Goal: Check status

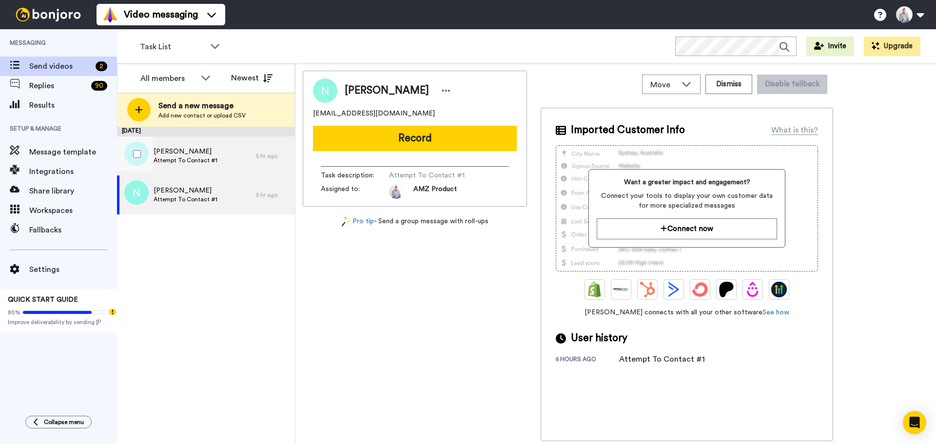
click at [201, 157] on span "Attempt To Contact #1" at bounding box center [186, 160] width 64 height 8
click at [176, 196] on span "Attempt To Contact #1" at bounding box center [186, 199] width 64 height 8
click at [205, 152] on span "Alexander" at bounding box center [186, 152] width 64 height 10
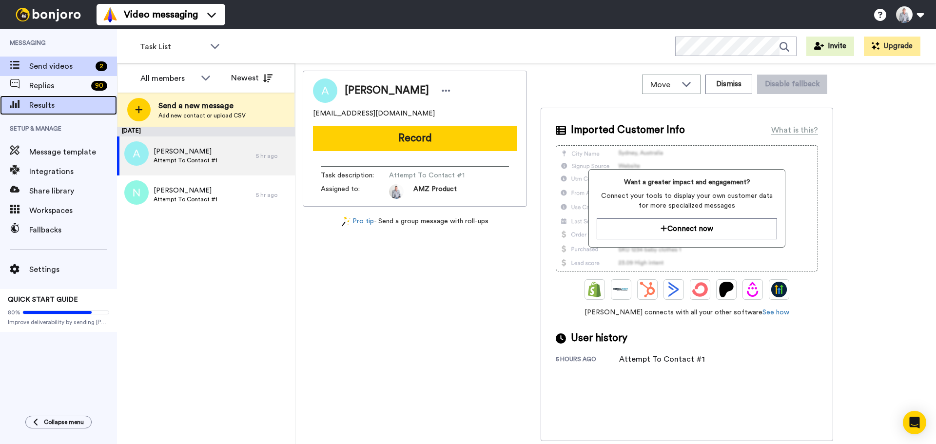
click at [52, 102] on span "Results" at bounding box center [73, 105] width 88 height 12
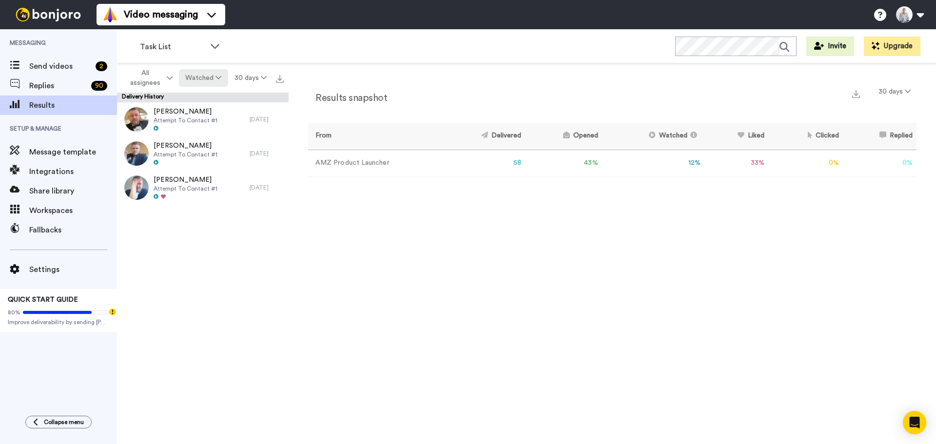
click at [209, 82] on button "Watched" at bounding box center [203, 78] width 49 height 18
click at [209, 113] on div "Opened" at bounding box center [204, 115] width 45 height 11
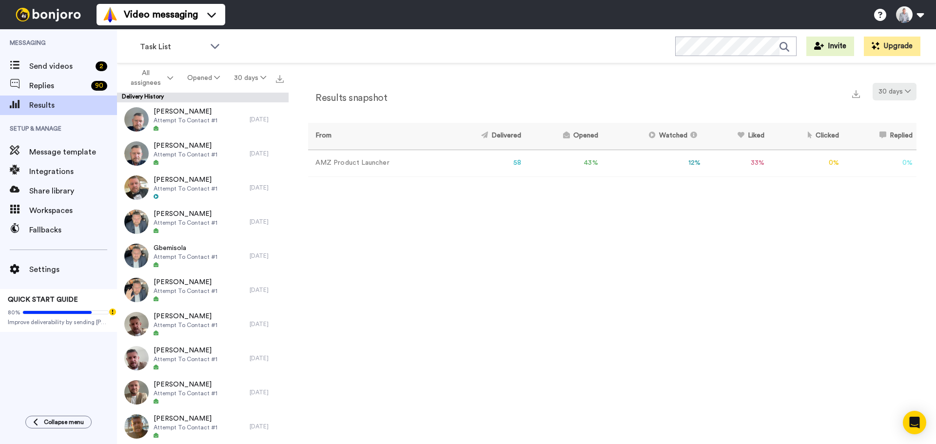
click at [882, 94] on button "30 days" at bounding box center [894, 92] width 44 height 18
click at [885, 167] on span "365 days" at bounding box center [883, 163] width 31 height 7
